Goal: Navigation & Orientation: Find specific page/section

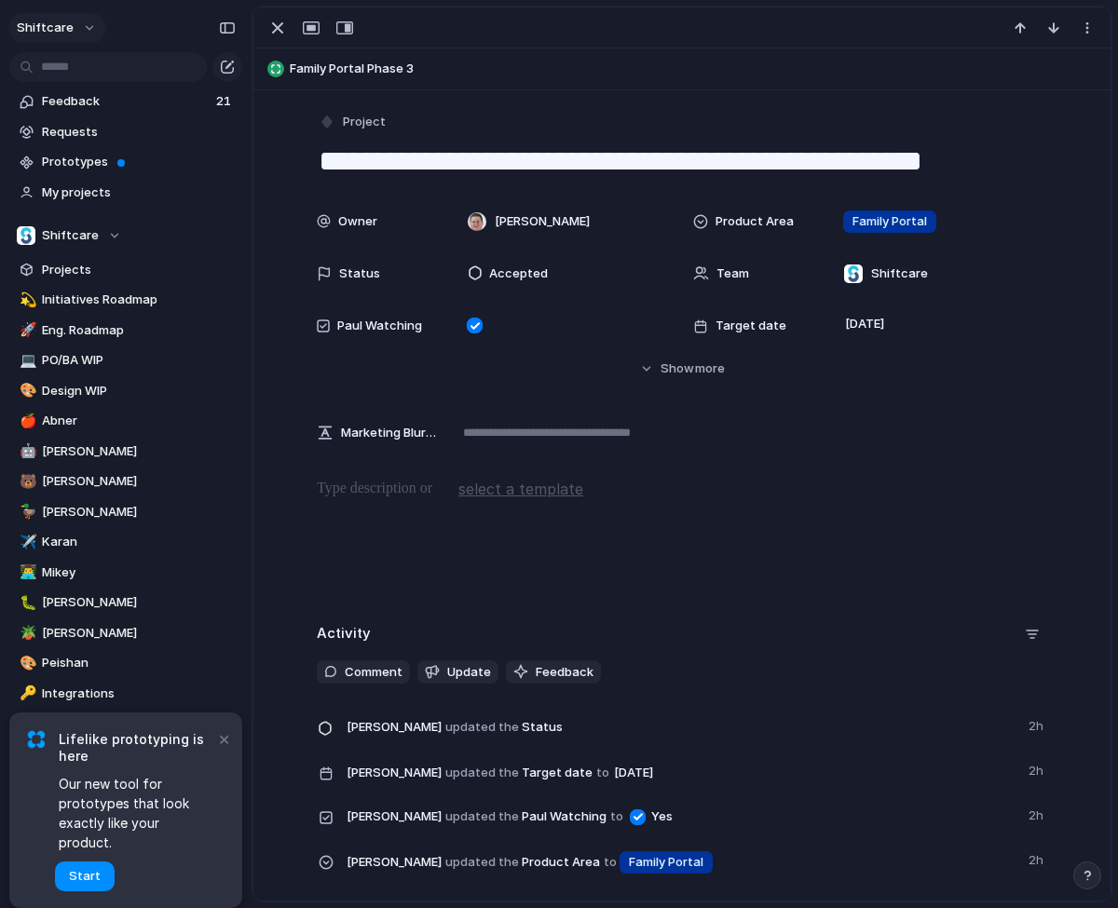
click at [49, 23] on span "shiftcare" at bounding box center [45, 28] width 57 height 19
click at [52, 232] on div at bounding box center [110, 189] width 116 height 158
click at [217, 756] on div "Settings Invite members Change theme Sign out" at bounding box center [559, 454] width 1118 height 908
click at [220, 750] on button "×" at bounding box center [223, 738] width 22 height 22
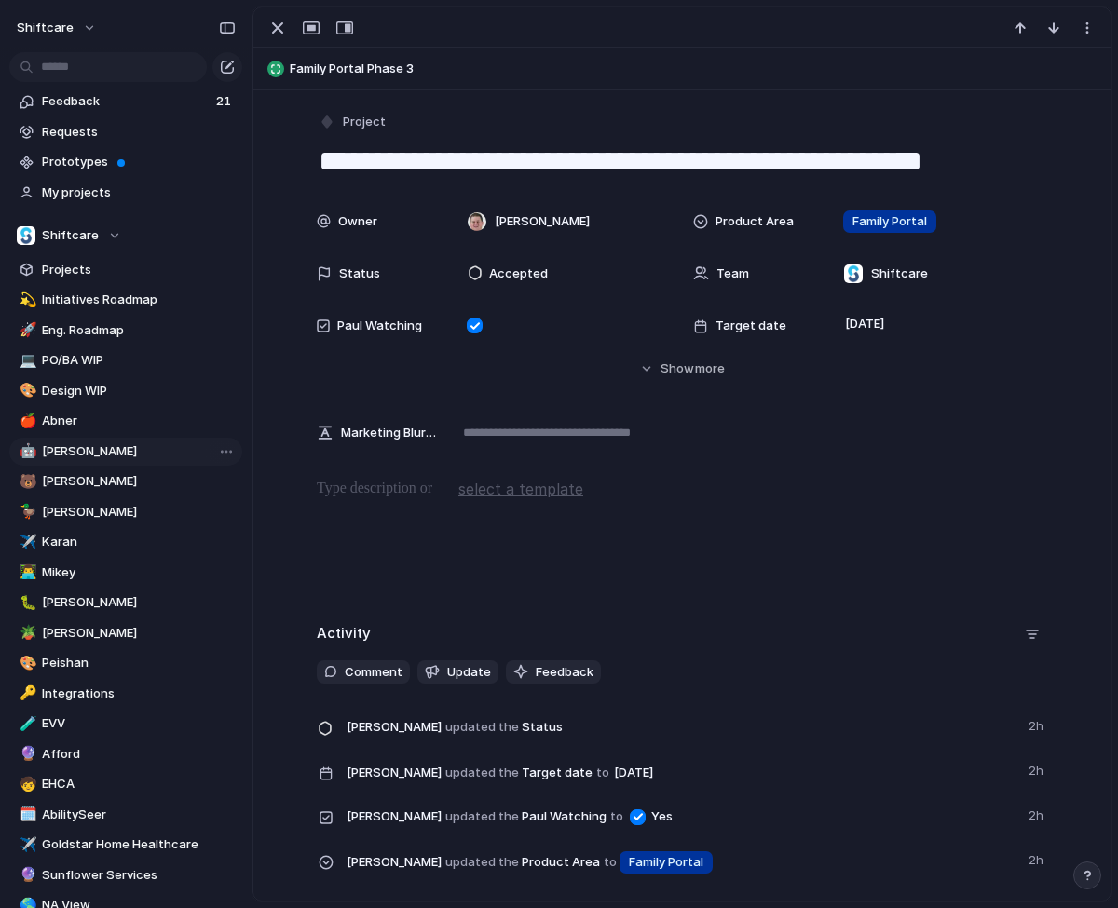
click at [69, 449] on span "[PERSON_NAME]" at bounding box center [139, 451] width 194 height 19
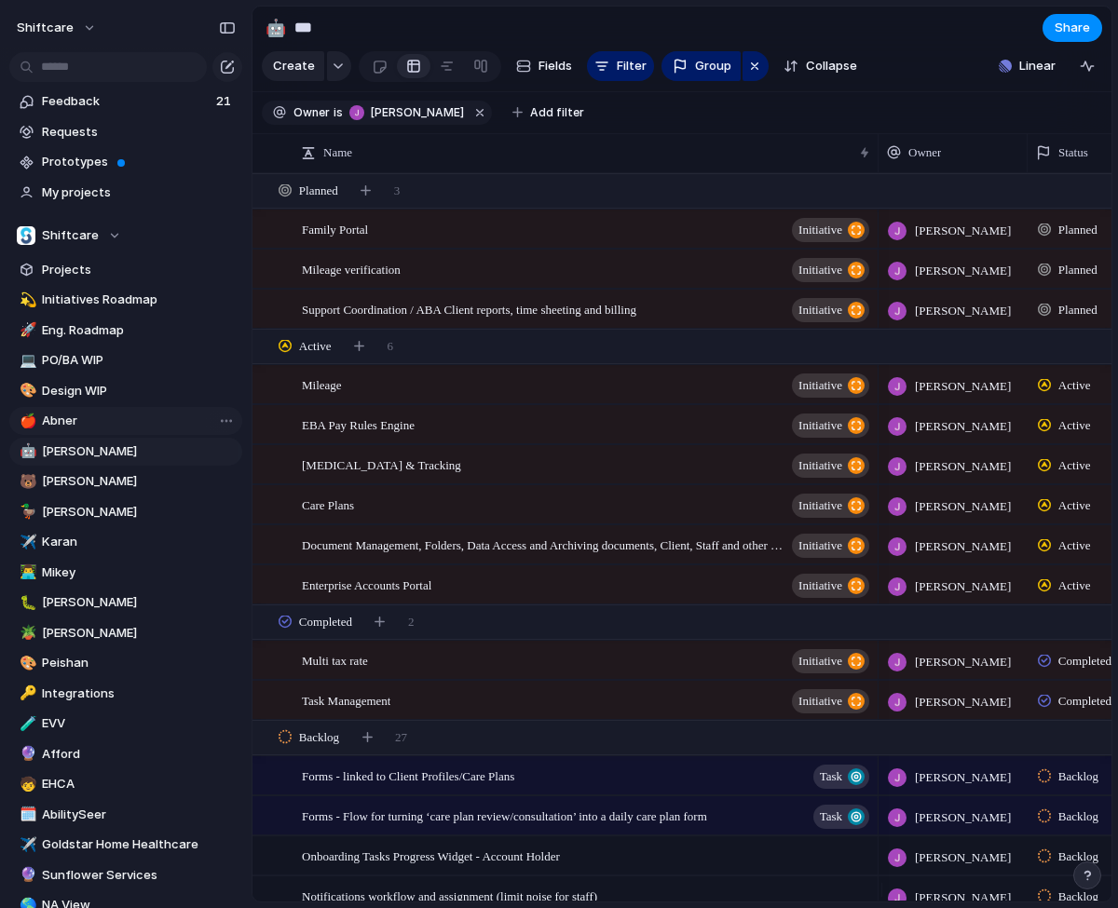
click at [68, 427] on span "Abner" at bounding box center [139, 421] width 194 height 19
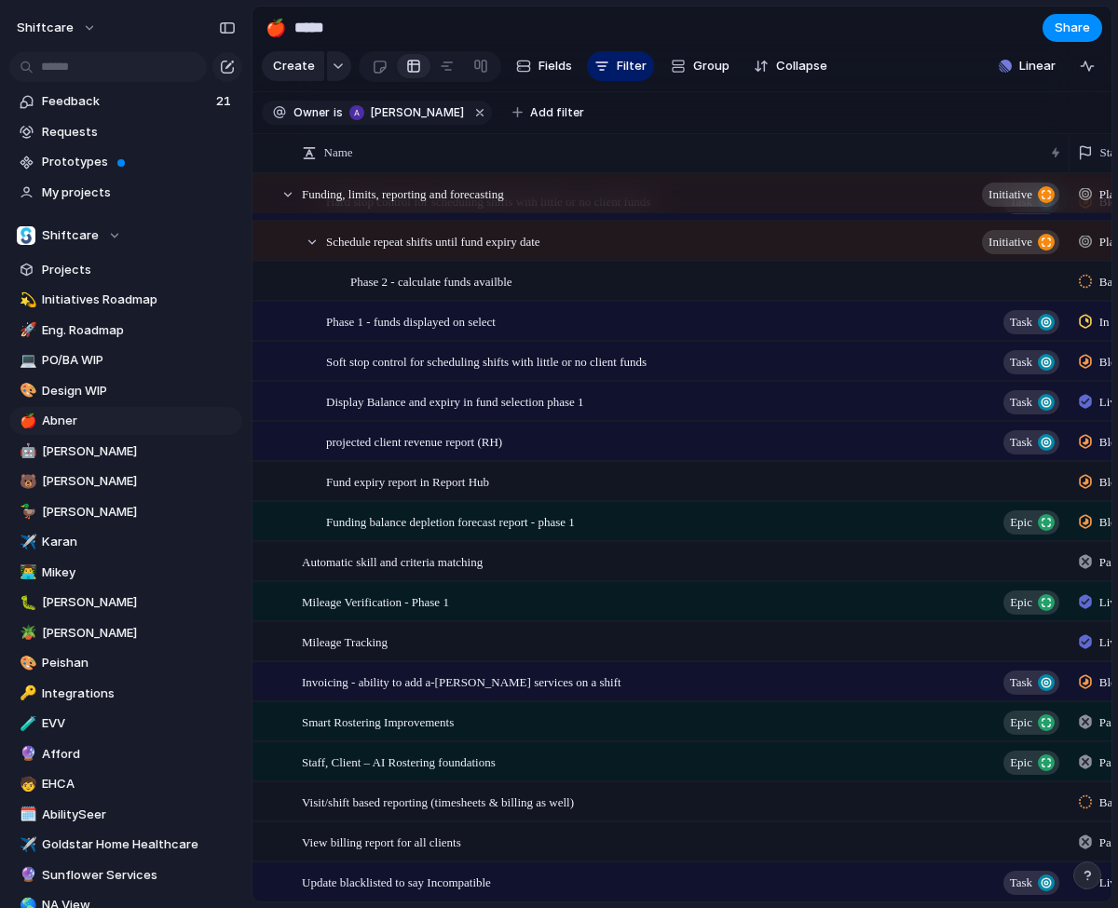
scroll to position [3050, 0]
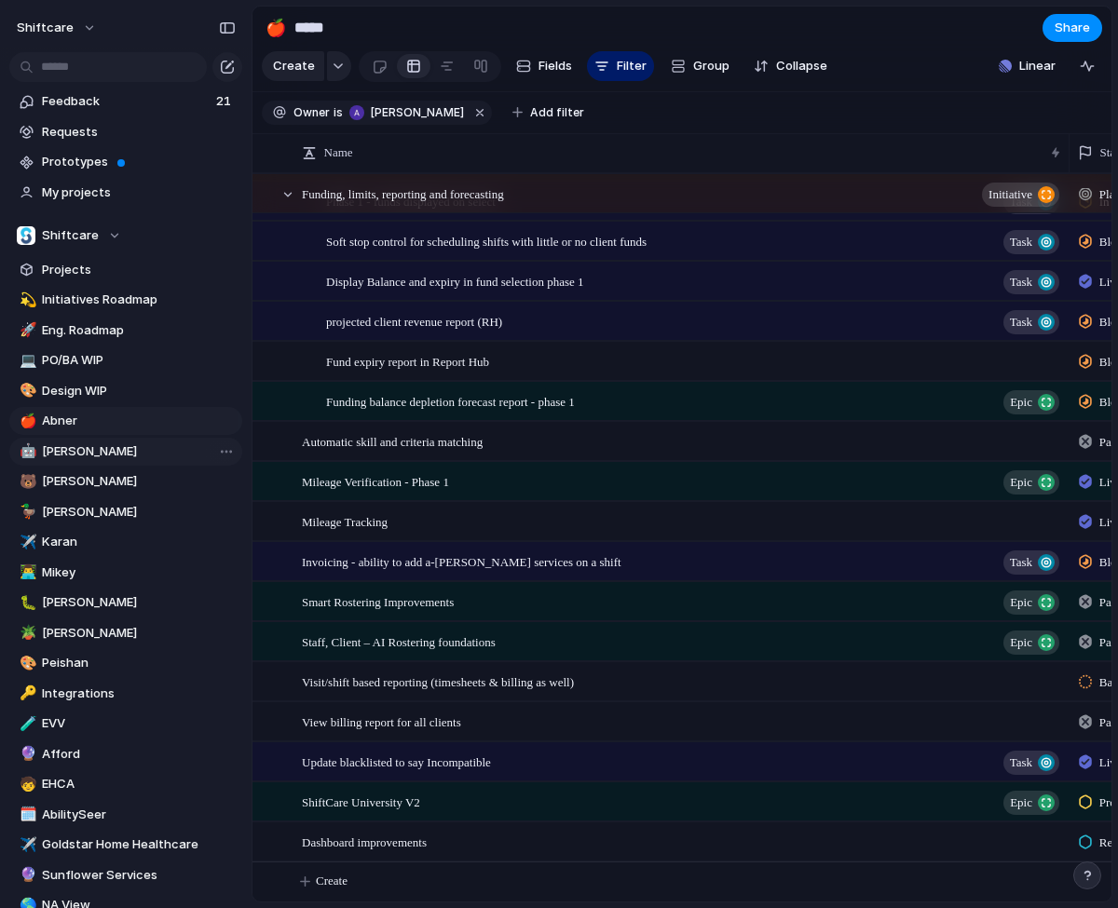
click at [87, 459] on span "[PERSON_NAME]" at bounding box center [139, 451] width 194 height 19
type input "***"
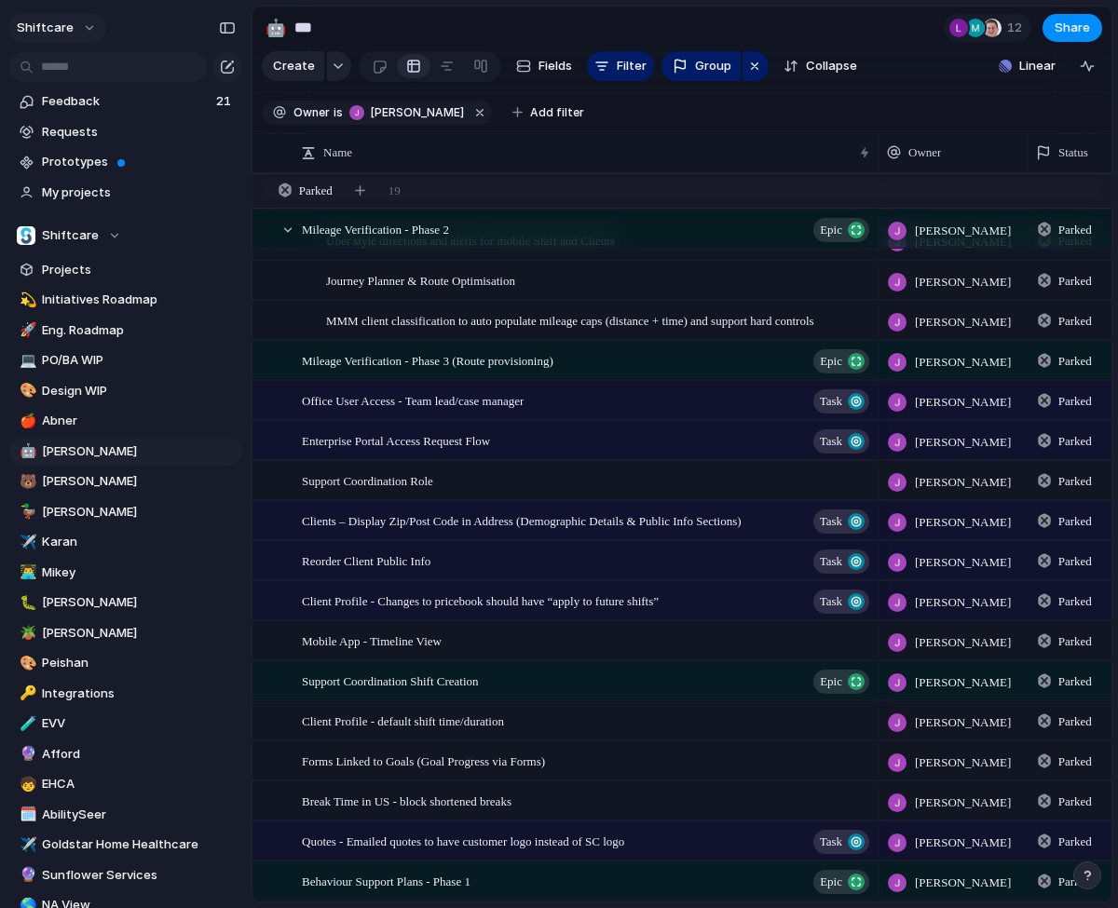
click at [57, 22] on span "shiftcare" at bounding box center [45, 28] width 57 height 19
click at [119, 28] on div "Settings Invite members Change theme Sign out" at bounding box center [559, 454] width 1118 height 908
click at [71, 230] on span "Shiftcare" at bounding box center [70, 235] width 57 height 19
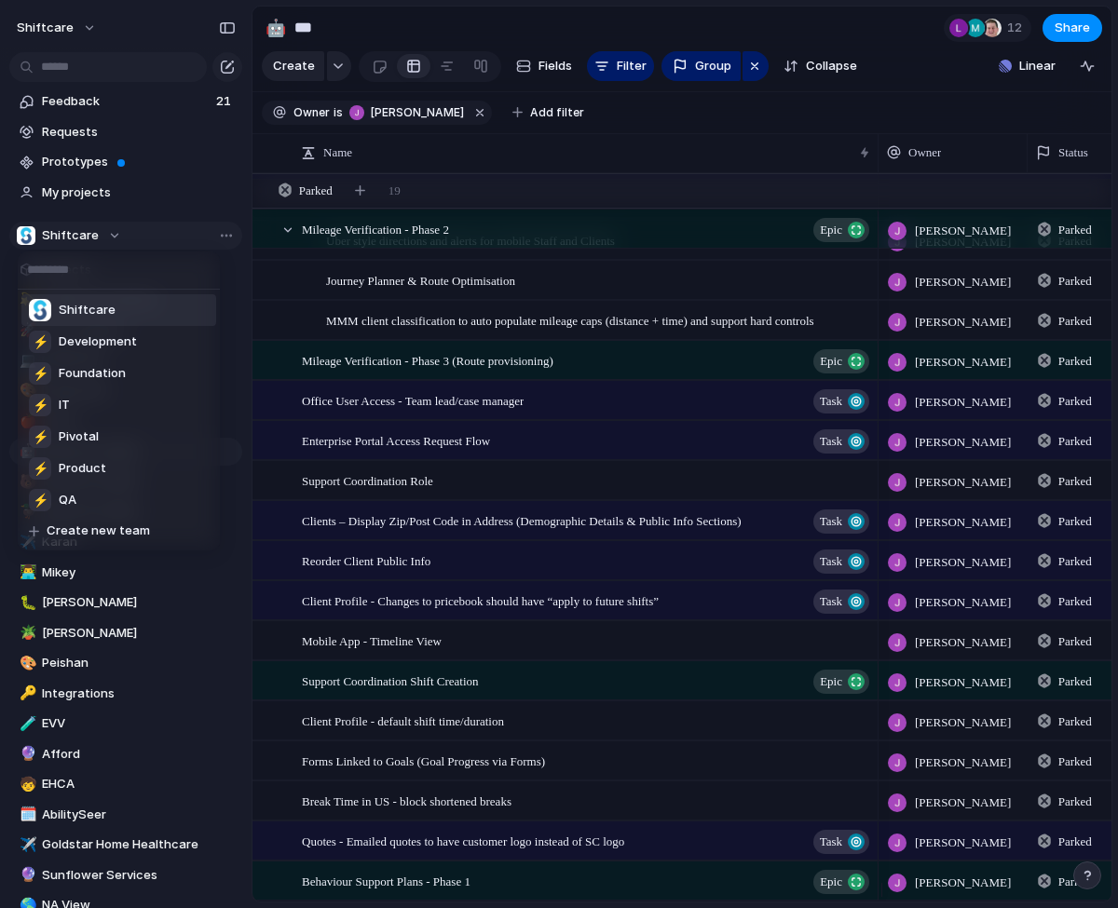
click at [71, 230] on div "Shiftcare ⚡ Development ⚡ Foundation ⚡ IT ⚡ Pivotal ⚡ Product ⚡ QA Create new t…" at bounding box center [559, 454] width 1118 height 908
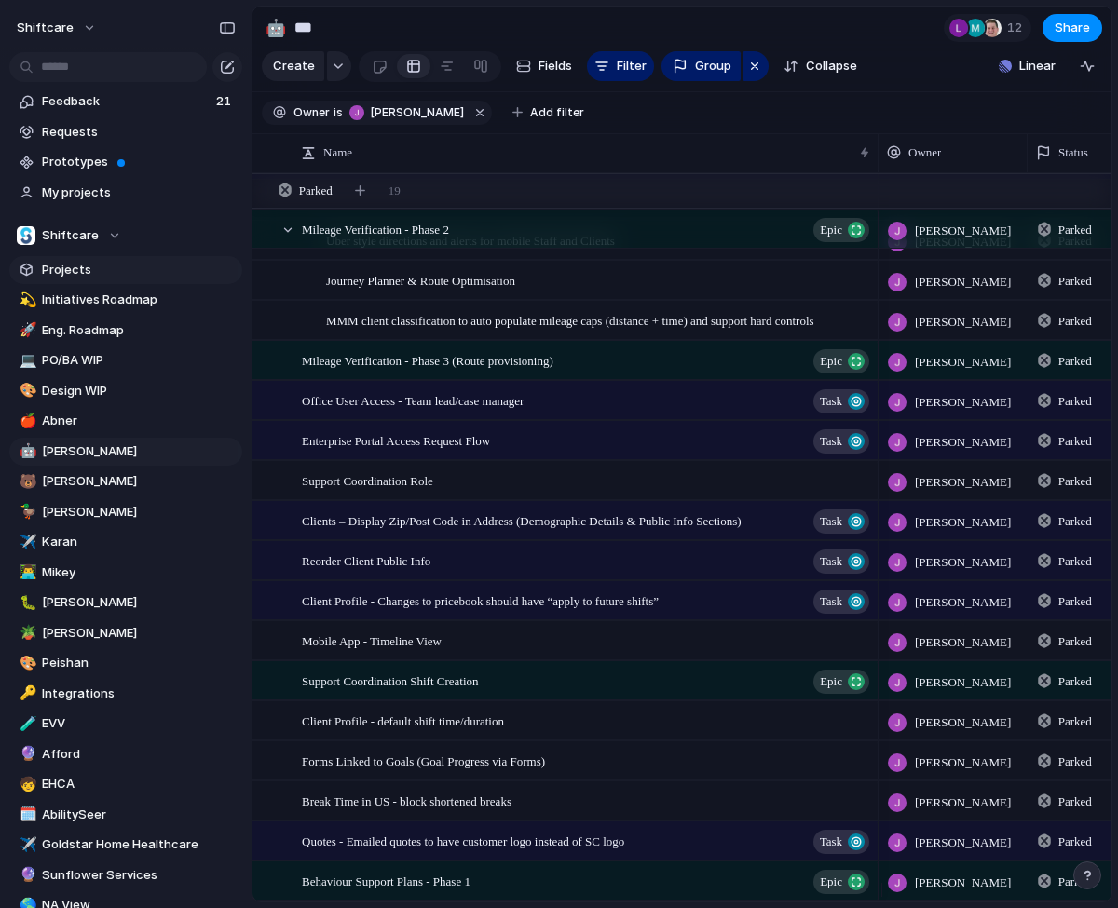
click at [70, 270] on span "Projects" at bounding box center [139, 270] width 194 height 19
